Goal: Check status: Check status

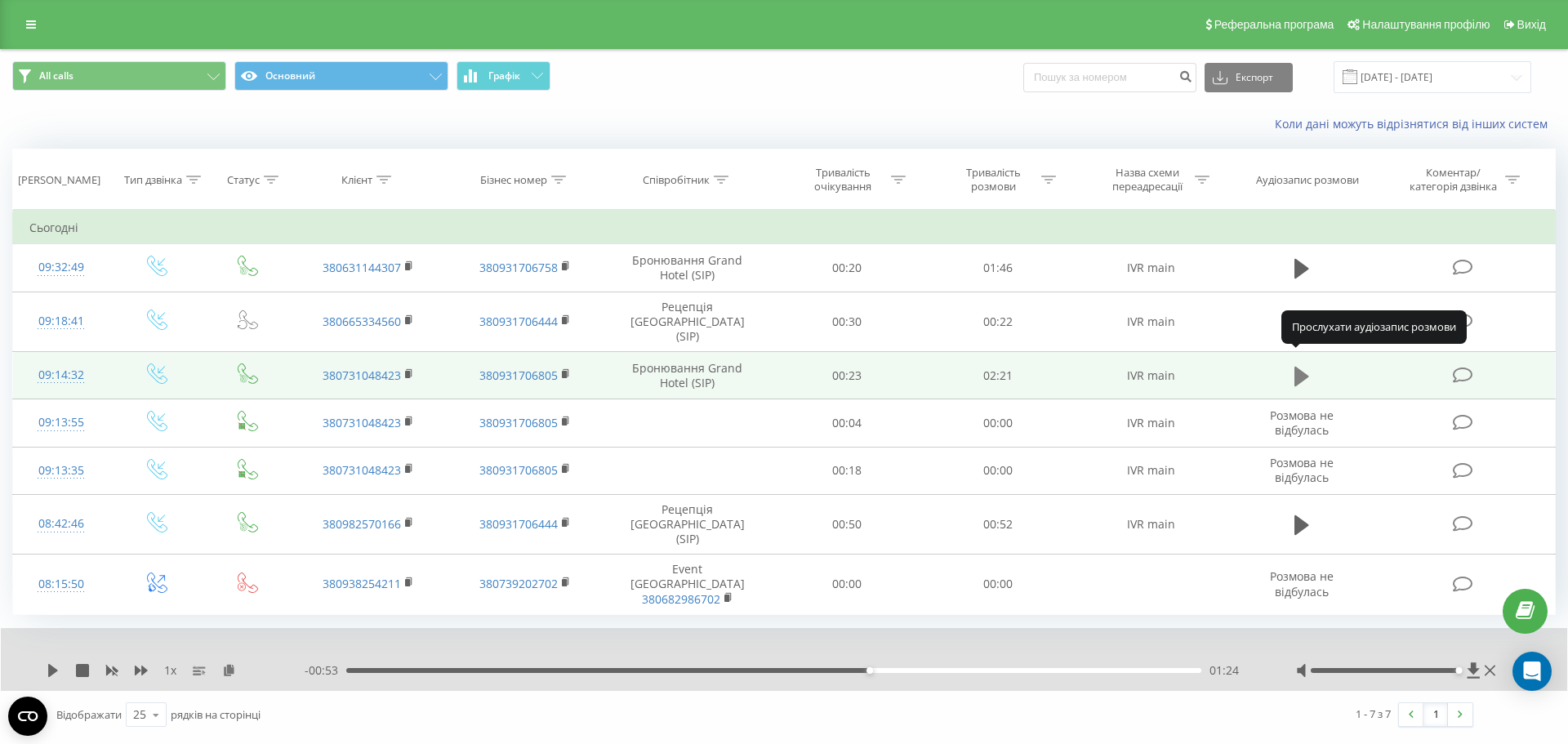
click at [1303, 366] on icon at bounding box center [1302, 375] width 15 height 20
drag, startPoint x: 388, startPoint y: 629, endPoint x: 501, endPoint y: 629, distance: 113.0
click at [501, 663] on div "- 00:53 01:25 01:25" at bounding box center [779, 671] width 951 height 17
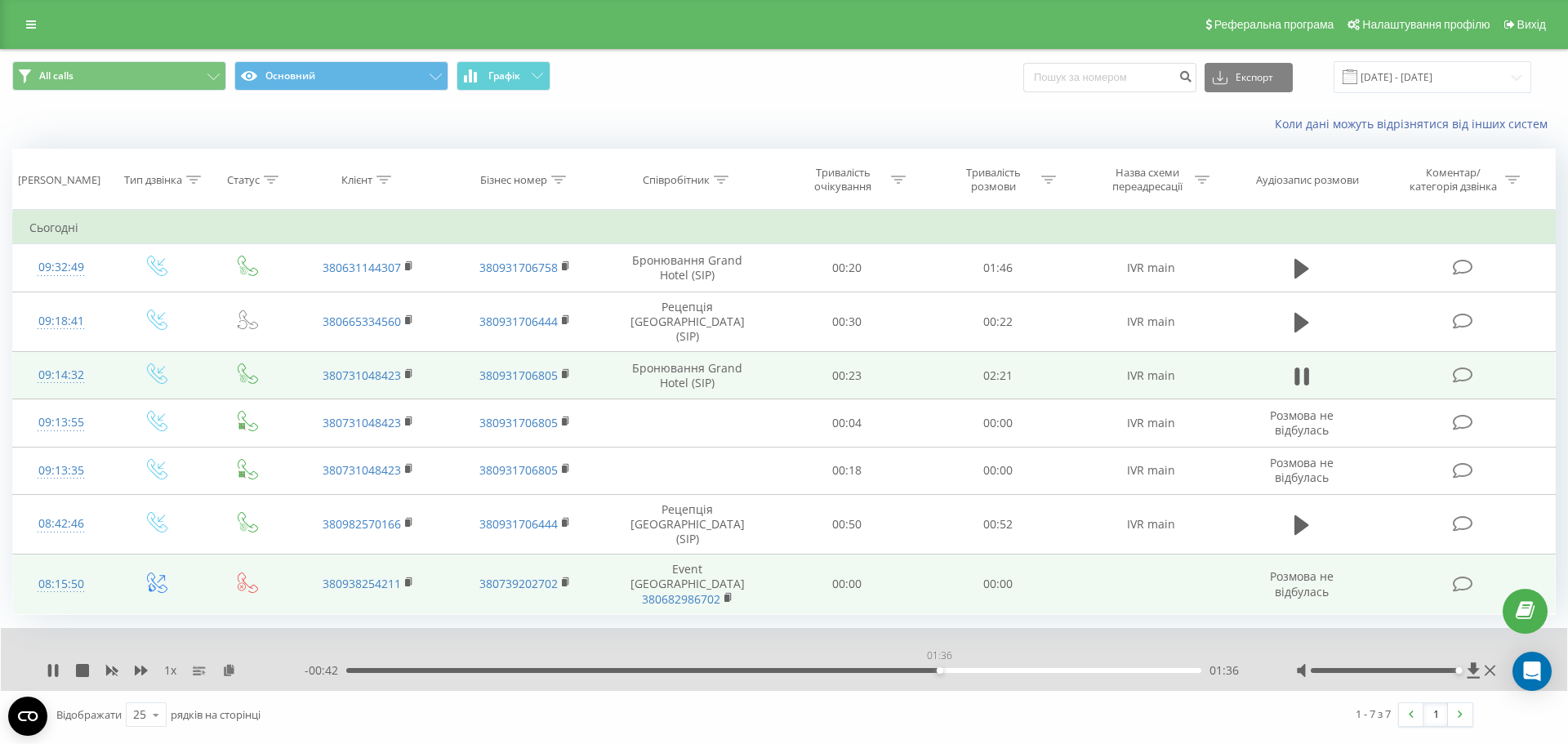
drag, startPoint x: 879, startPoint y: 632, endPoint x: 1100, endPoint y: 553, distance: 234.7
click at [949, 668] on div "01:36" at bounding box center [774, 670] width 855 height 5
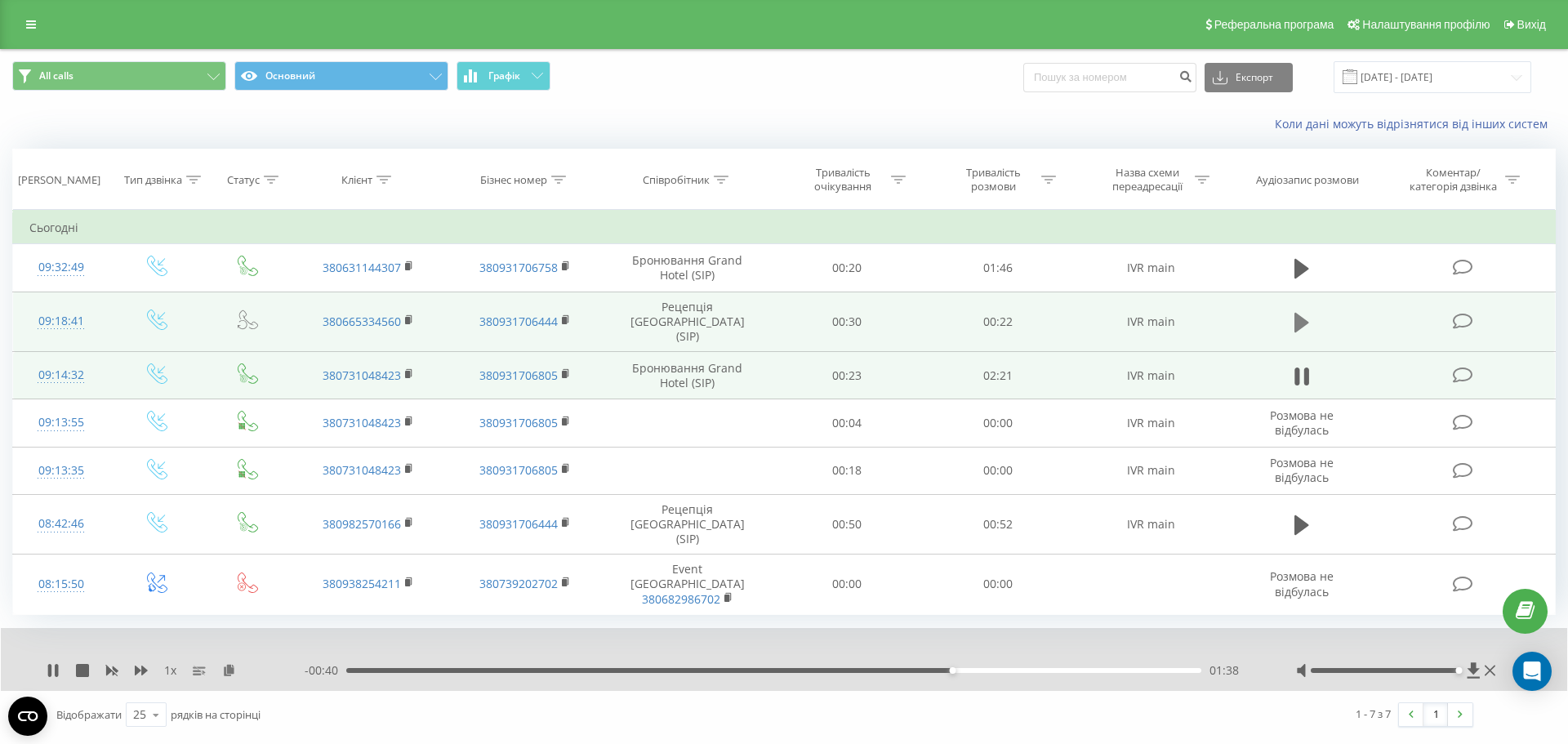
click at [1300, 316] on icon at bounding box center [1302, 322] width 15 height 20
click at [623, 668] on div "00:06" at bounding box center [774, 670] width 855 height 5
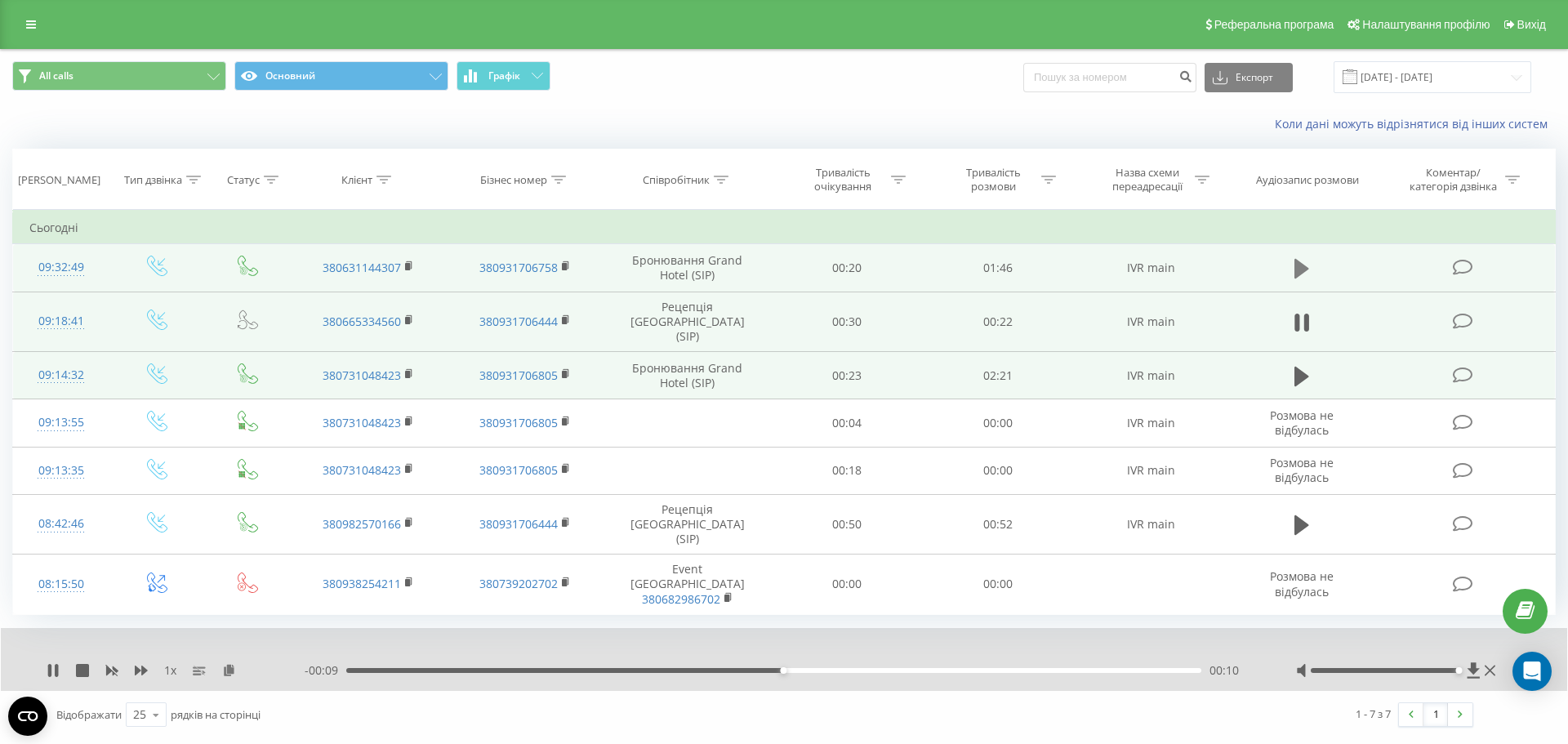
click at [1304, 264] on icon at bounding box center [1302, 269] width 15 height 23
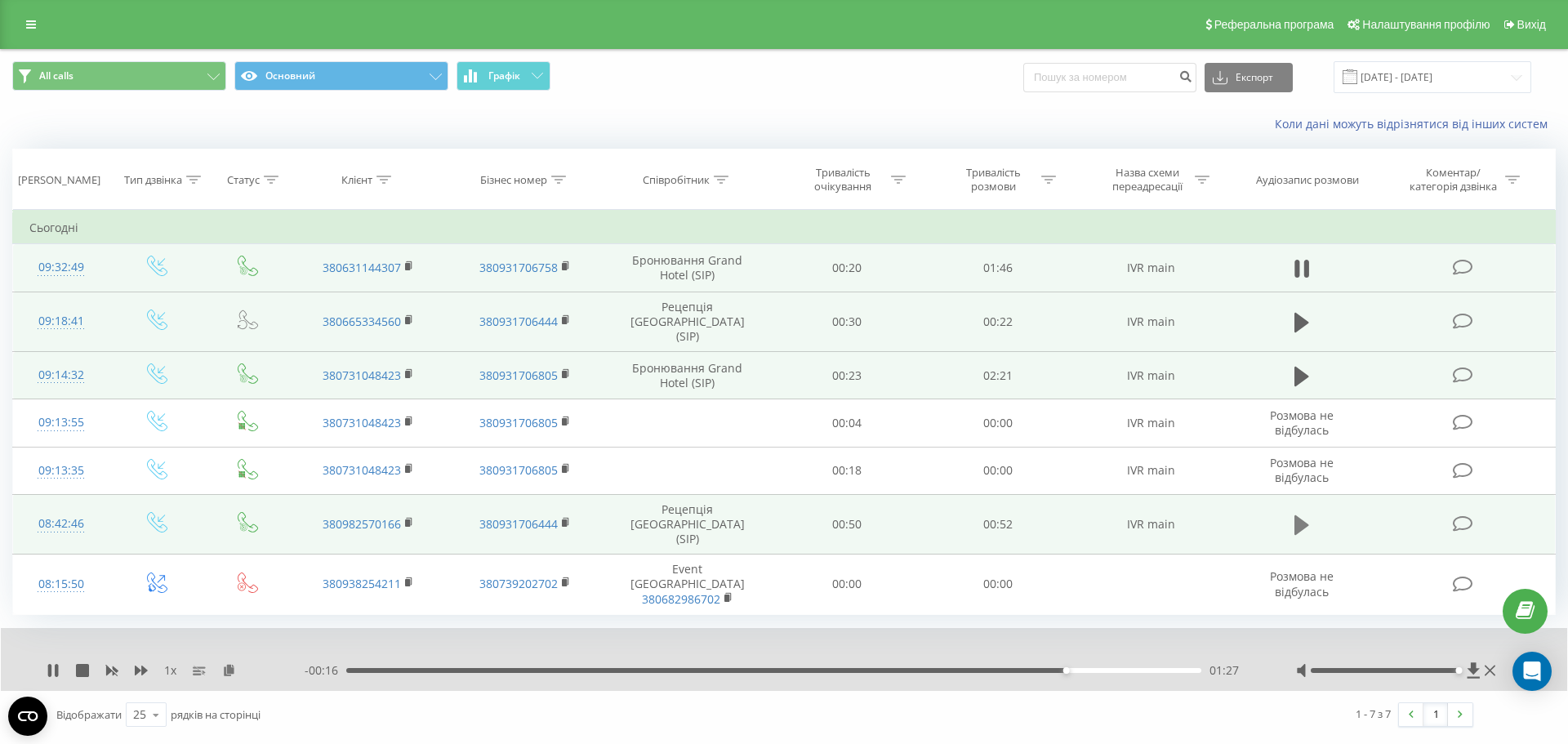
click at [1309, 513] on icon at bounding box center [1302, 525] width 15 height 23
click at [60, 663] on div "1 x" at bounding box center [175, 671] width 259 height 17
click at [58, 664] on icon at bounding box center [57, 670] width 4 height 13
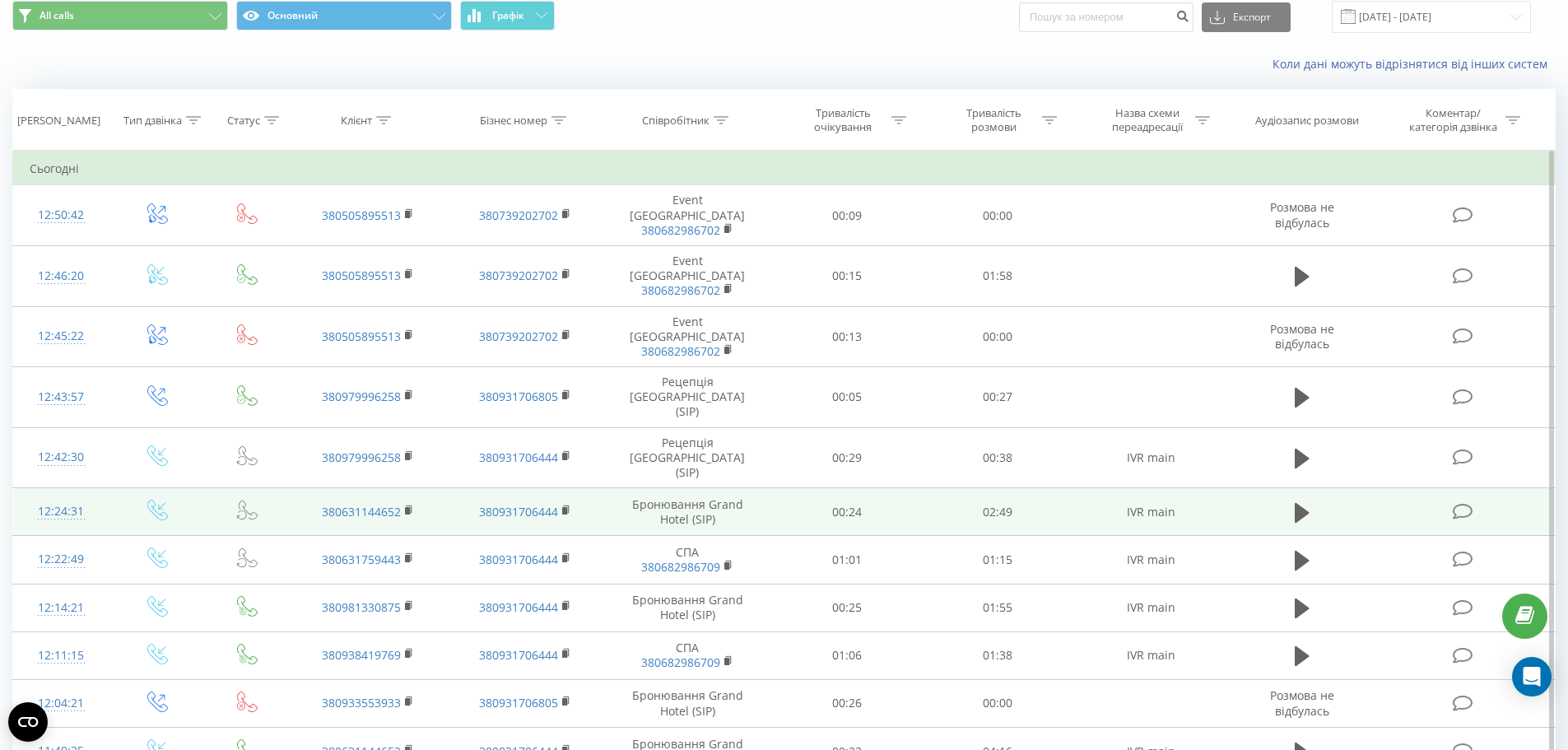
scroll to position [165, 0]
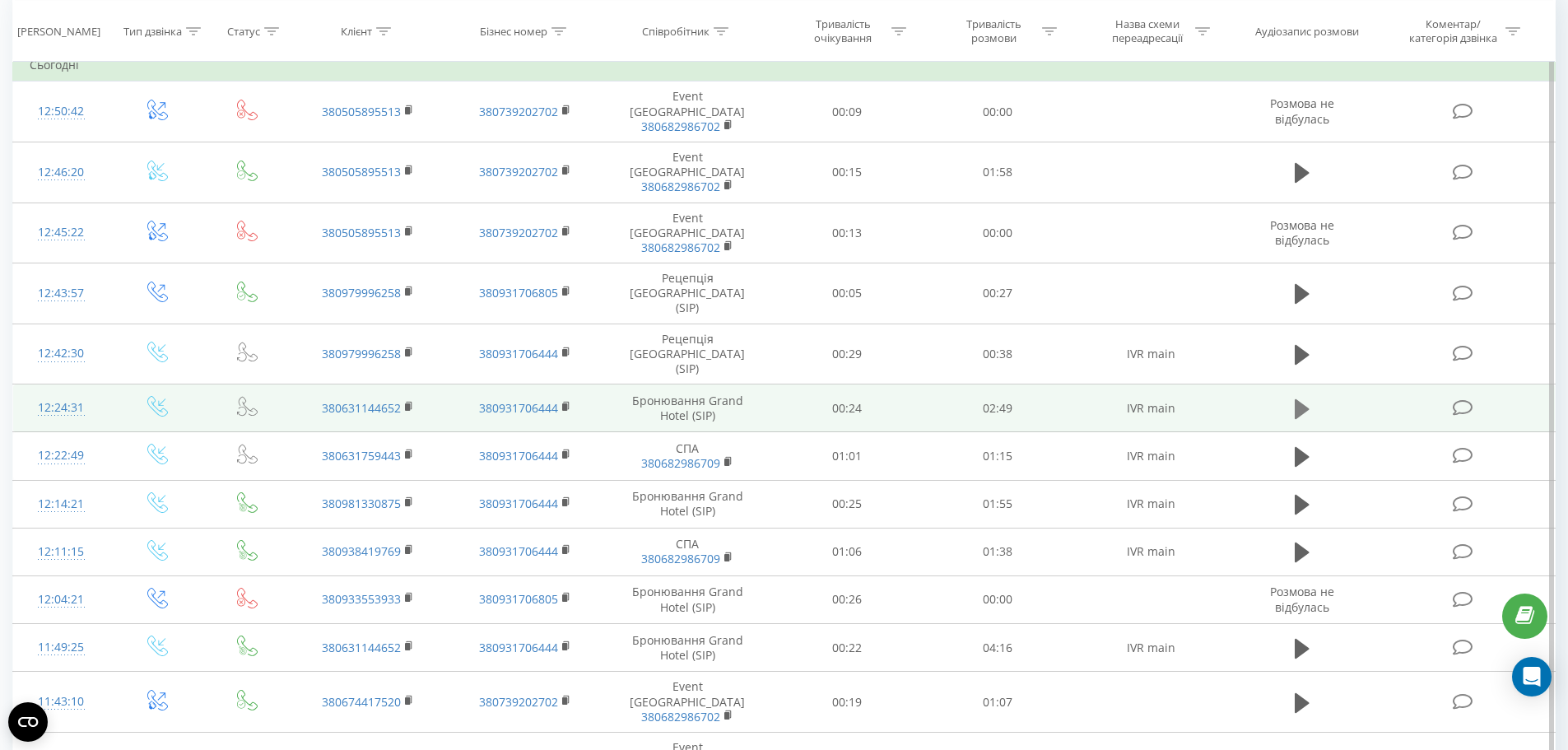
click at [1295, 398] on icon at bounding box center [1303, 409] width 15 height 24
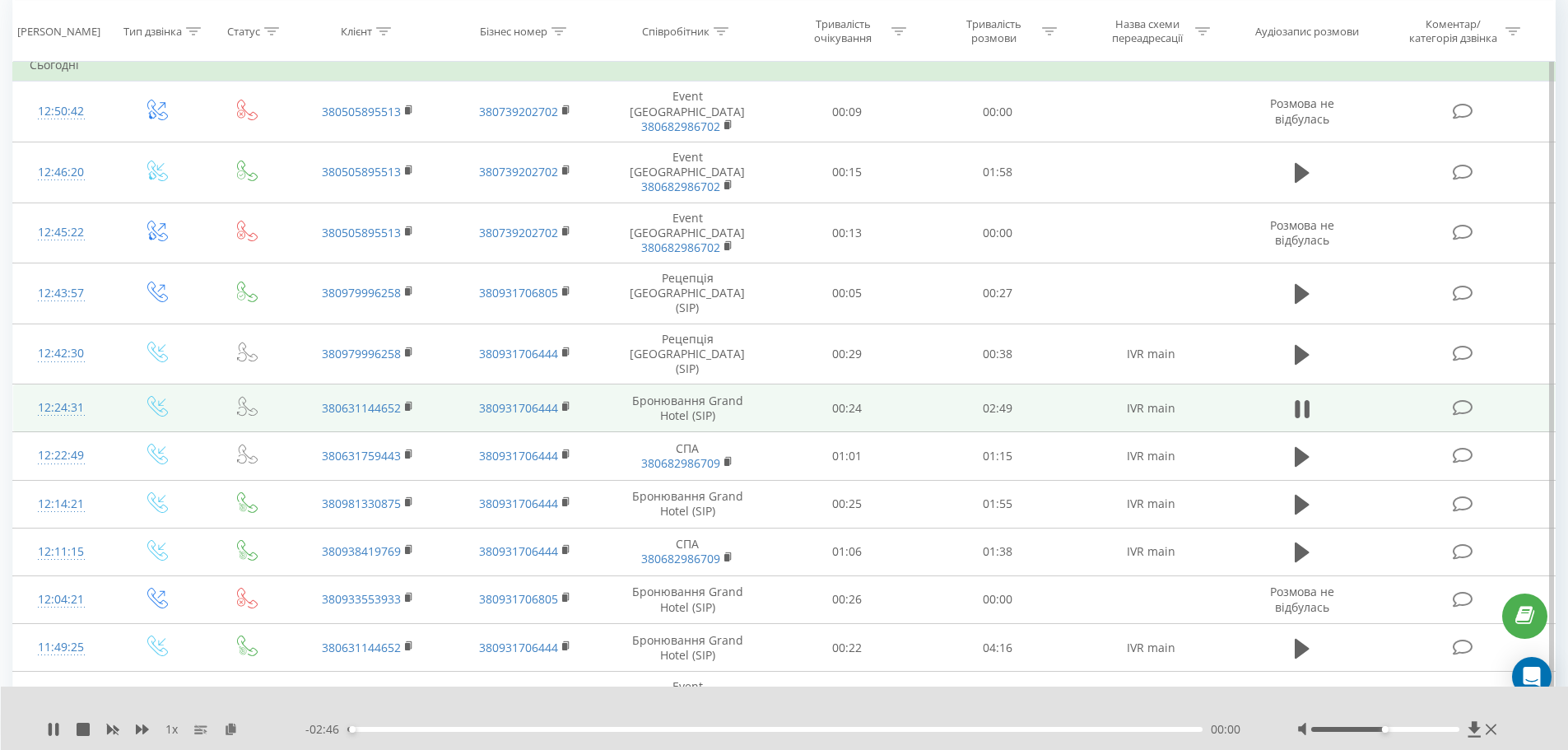
click at [476, 728] on div "00:00" at bounding box center [775, 729] width 856 height 5
click at [1295, 400] on icon at bounding box center [1297, 408] width 5 height 18
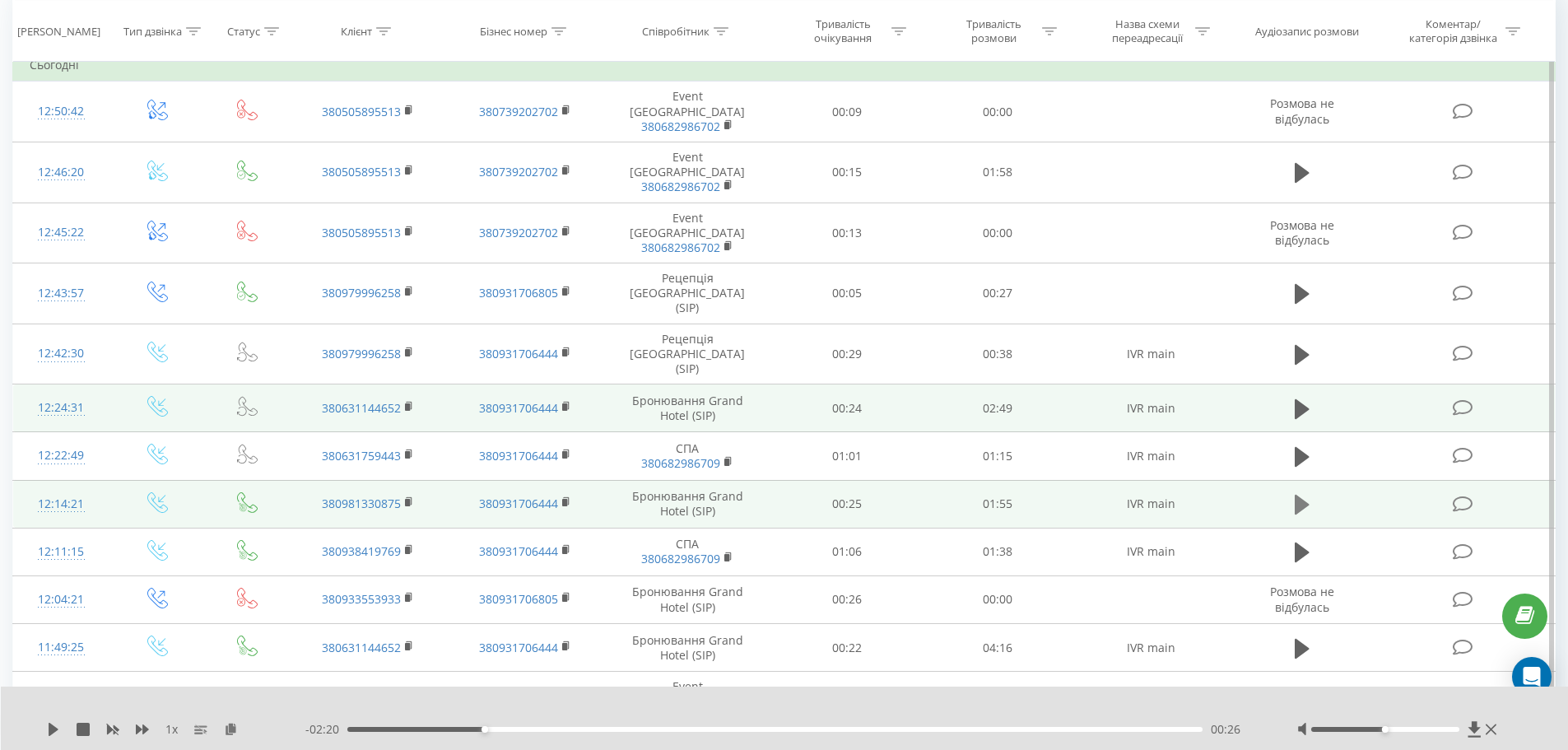
click at [1299, 495] on icon at bounding box center [1303, 504] width 15 height 20
drag, startPoint x: 1386, startPoint y: 731, endPoint x: 1512, endPoint y: 728, distance: 126.0
click at [1512, 728] on div "1 x - 01:39 00:12 00:12" at bounding box center [784, 718] width 1568 height 63
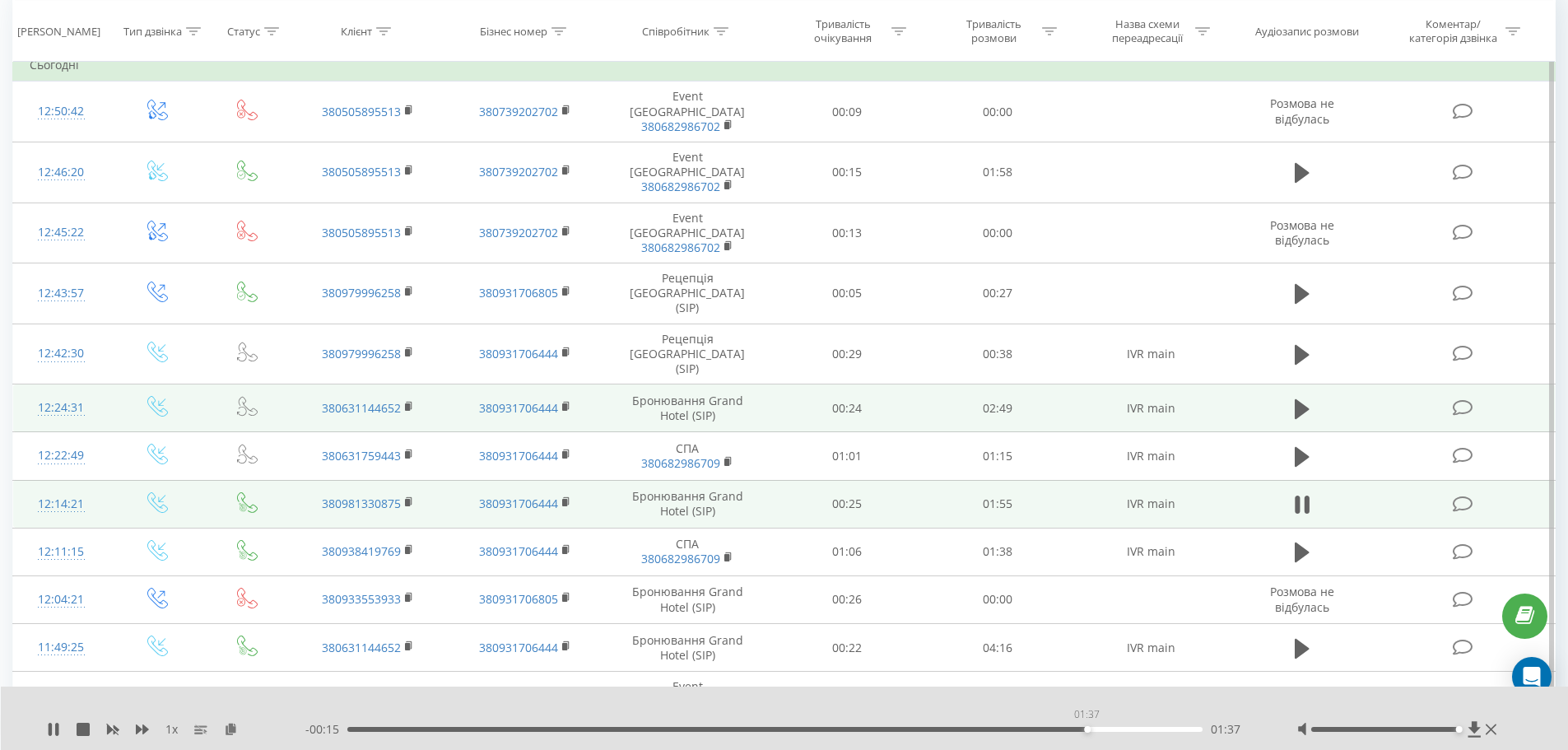
drag, startPoint x: 800, startPoint y: 731, endPoint x: 1086, endPoint y: 728, distance: 286.0
click at [1086, 728] on div "01:37" at bounding box center [1087, 729] width 7 height 7
drag, startPoint x: 1098, startPoint y: 728, endPoint x: 1028, endPoint y: 730, distance: 70.0
click at [1028, 730] on div "01:29" at bounding box center [1028, 729] width 7 height 7
